Goal: Information Seeking & Learning: Learn about a topic

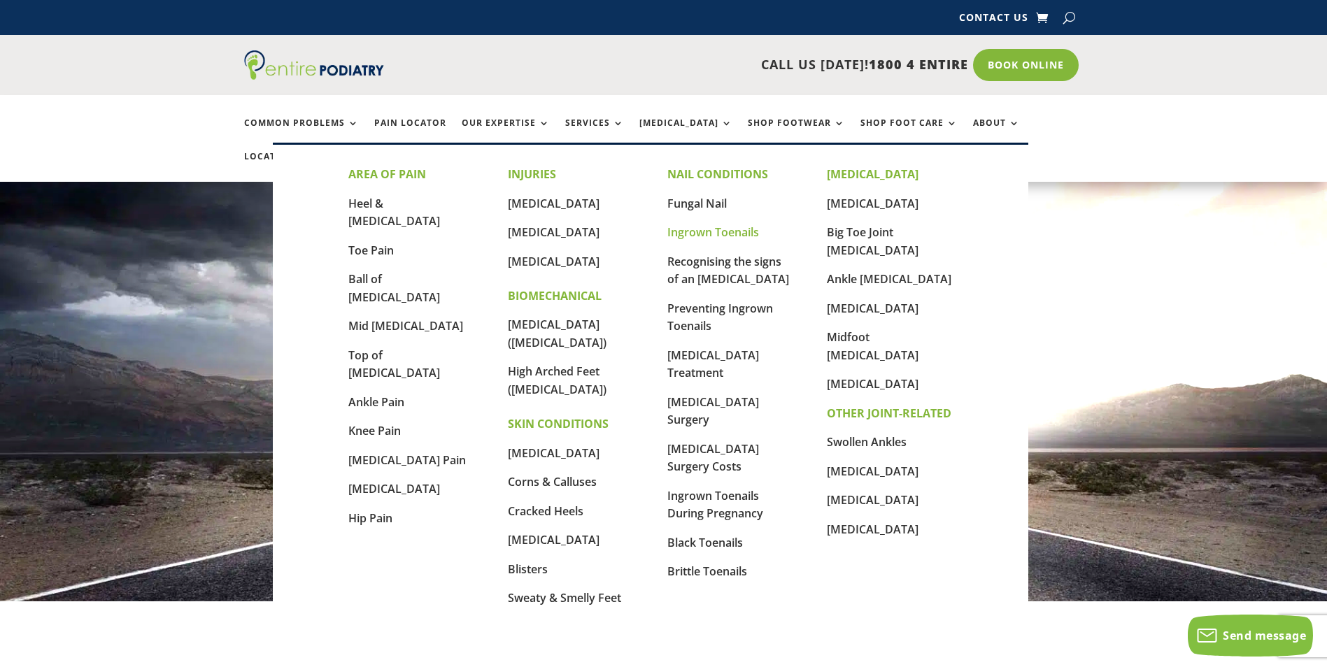
click at [733, 229] on link "Ingrown Toenails" at bounding box center [713, 232] width 92 height 15
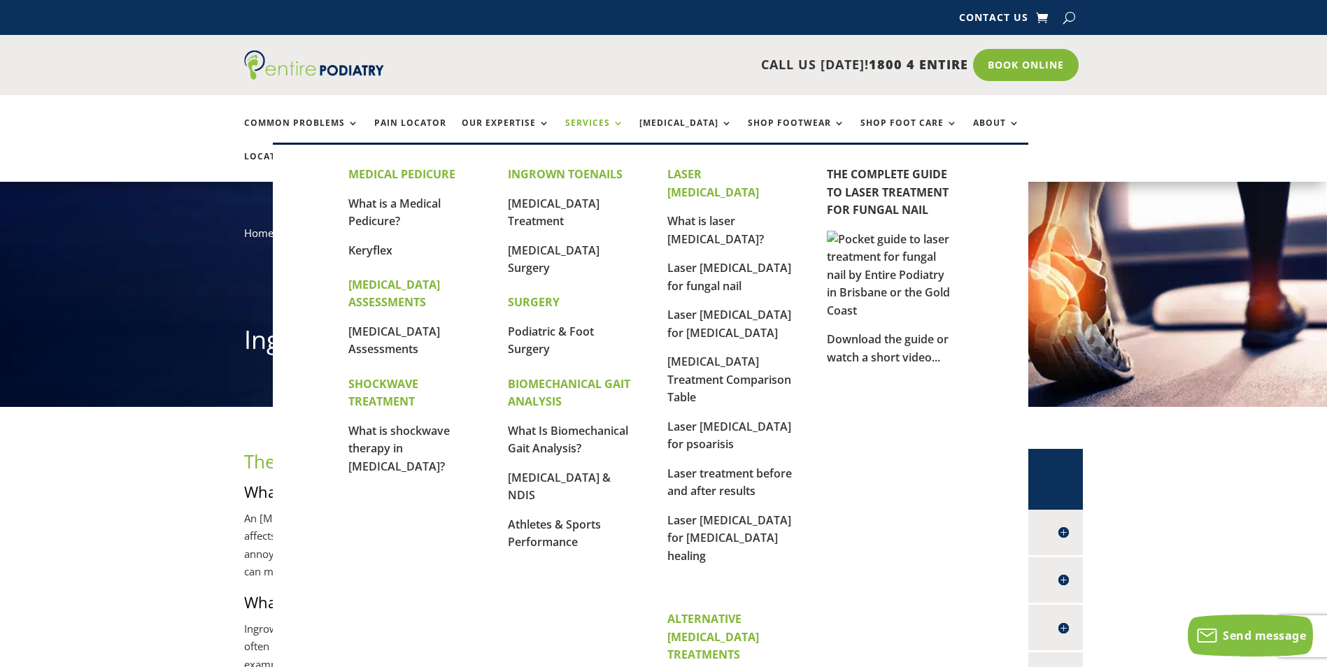
click at [600, 127] on link "Services" at bounding box center [594, 133] width 59 height 30
